Goal: Book appointment/travel/reservation

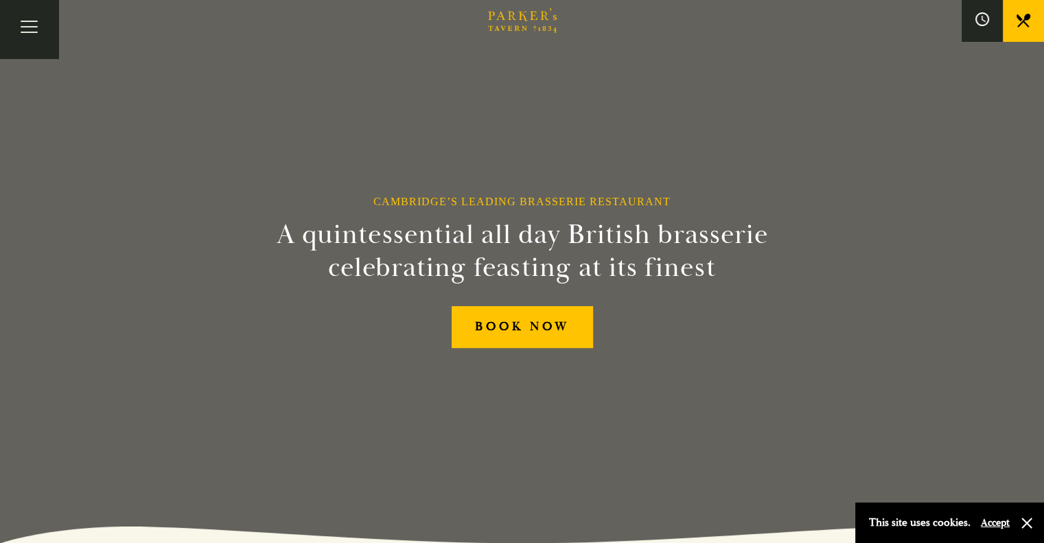
click at [0, 0] on link "Restaurant" at bounding box center [0, 0] width 0 height 0
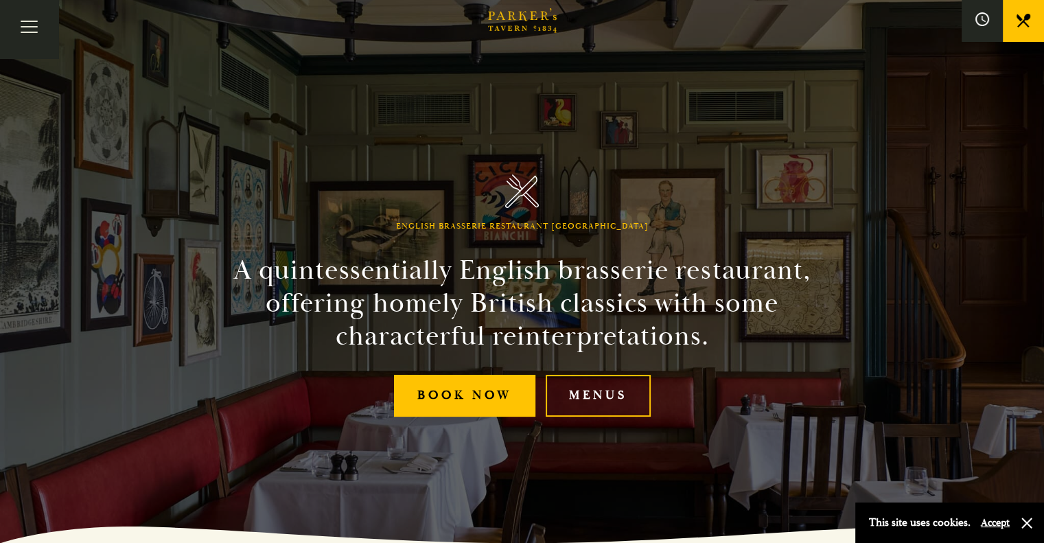
click at [0, 0] on link "Menus" at bounding box center [0, 0] width 0 height 0
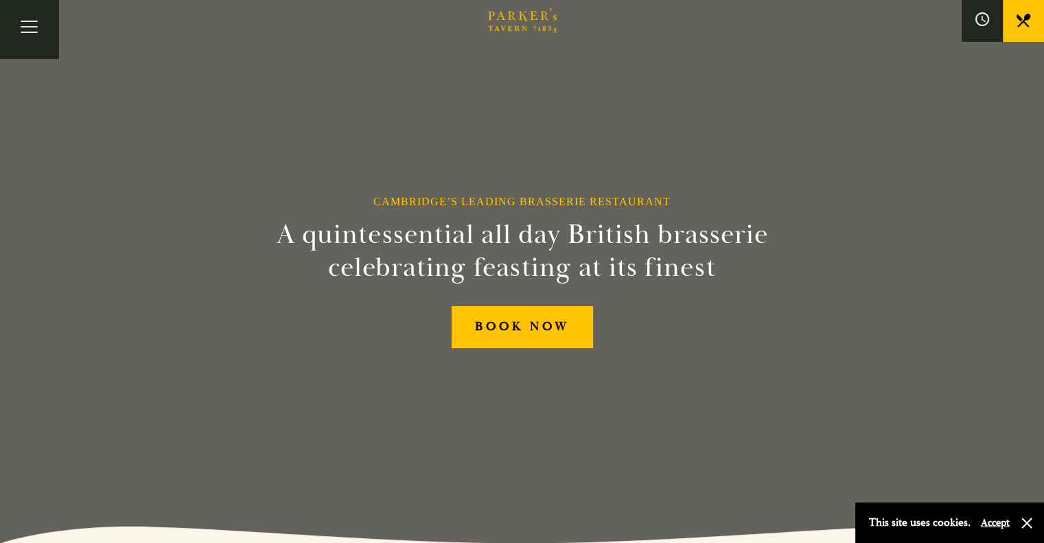
click at [0, 0] on link "Menus" at bounding box center [0, 0] width 0 height 0
click at [0, 0] on link "Restaurant" at bounding box center [0, 0] width 0 height 0
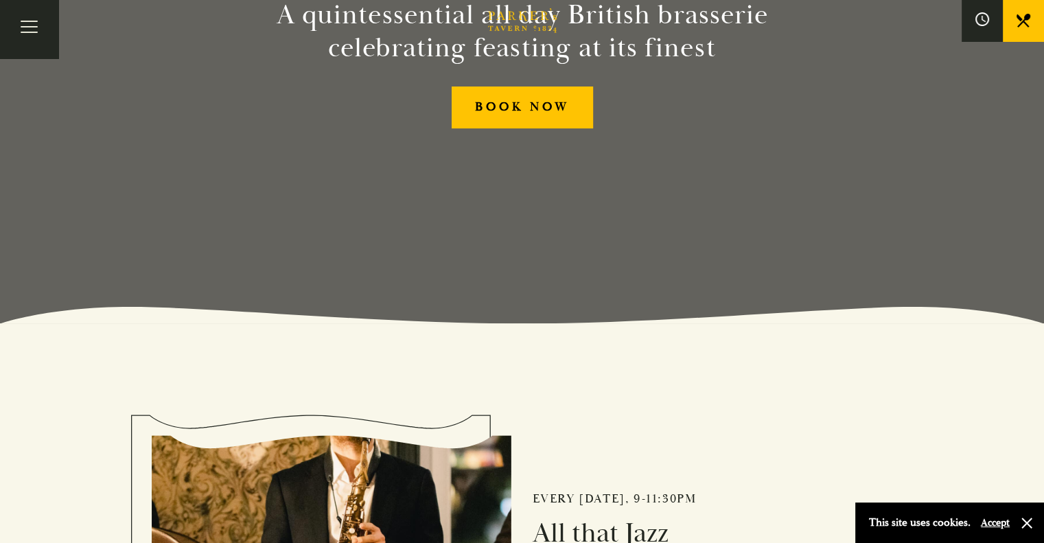
scroll to position [343, 0]
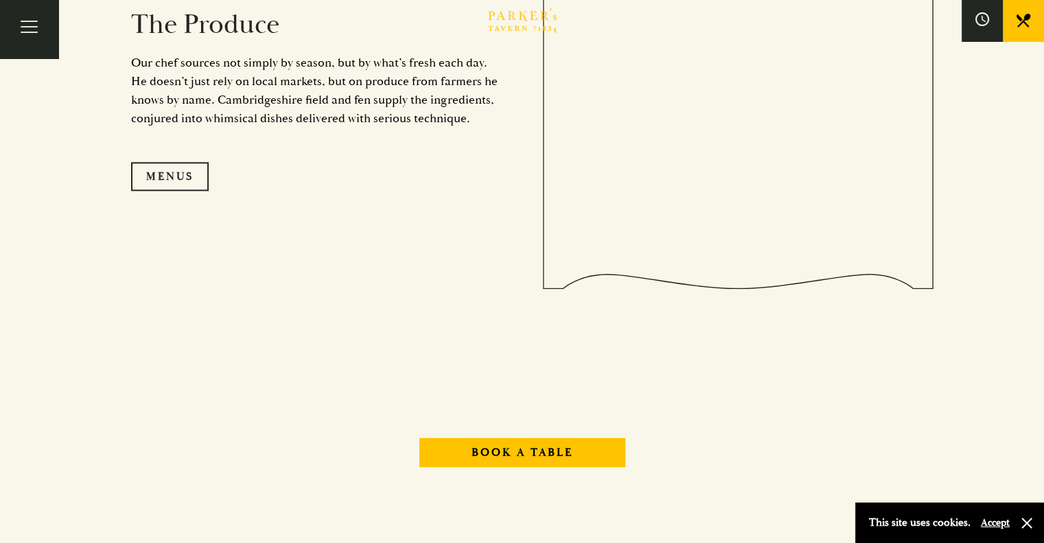
scroll to position [1441, 0]
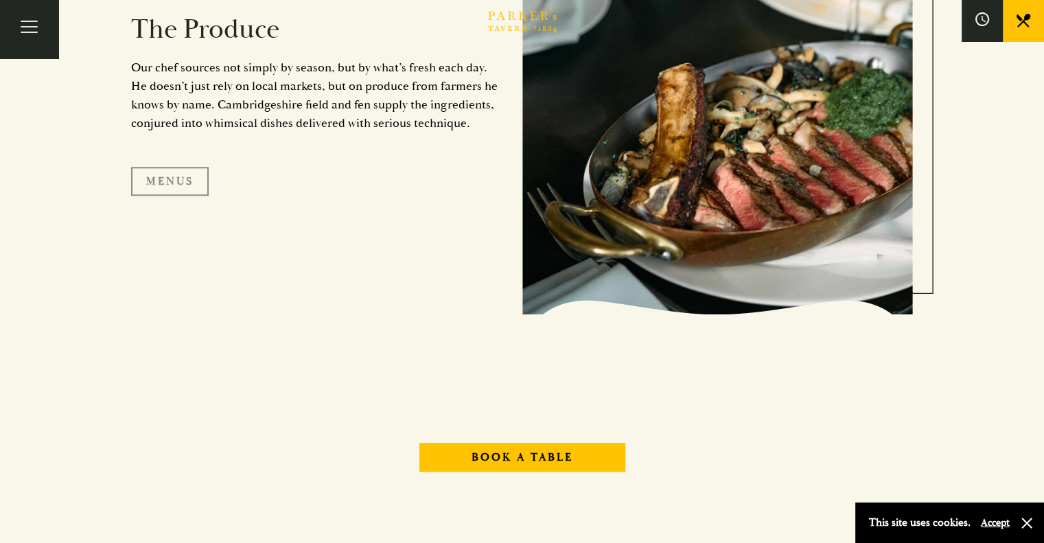
click at [192, 180] on link "Menus" at bounding box center [170, 181] width 78 height 29
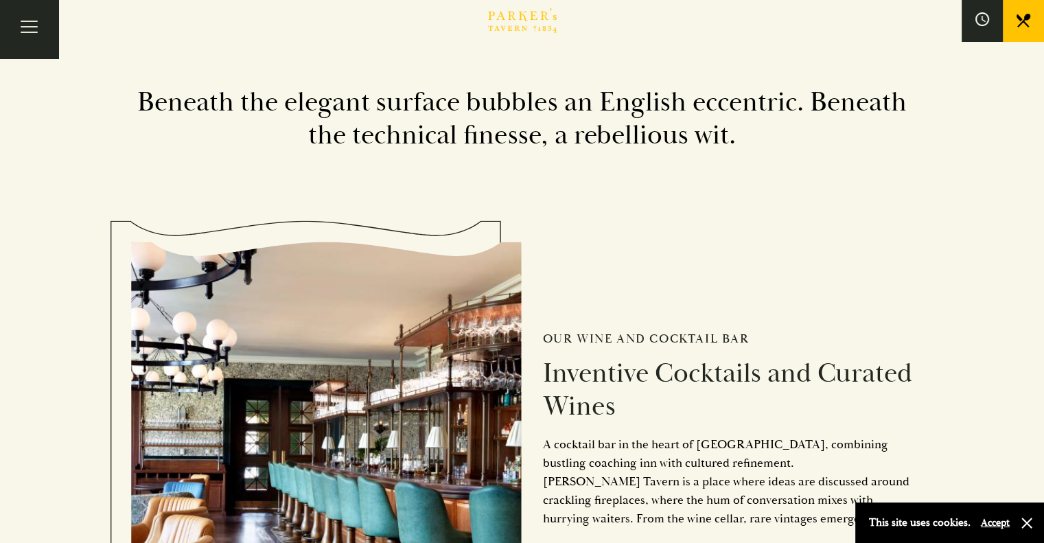
scroll to position [1755, 0]
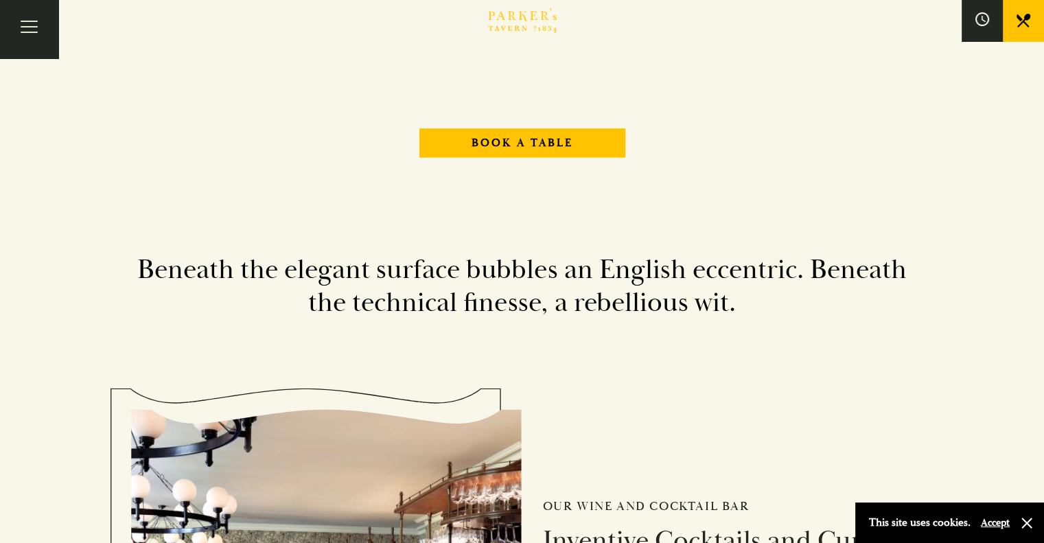
click at [0, 0] on icon at bounding box center [0, 0] width 0 height 0
